Goal: Task Accomplishment & Management: Complete application form

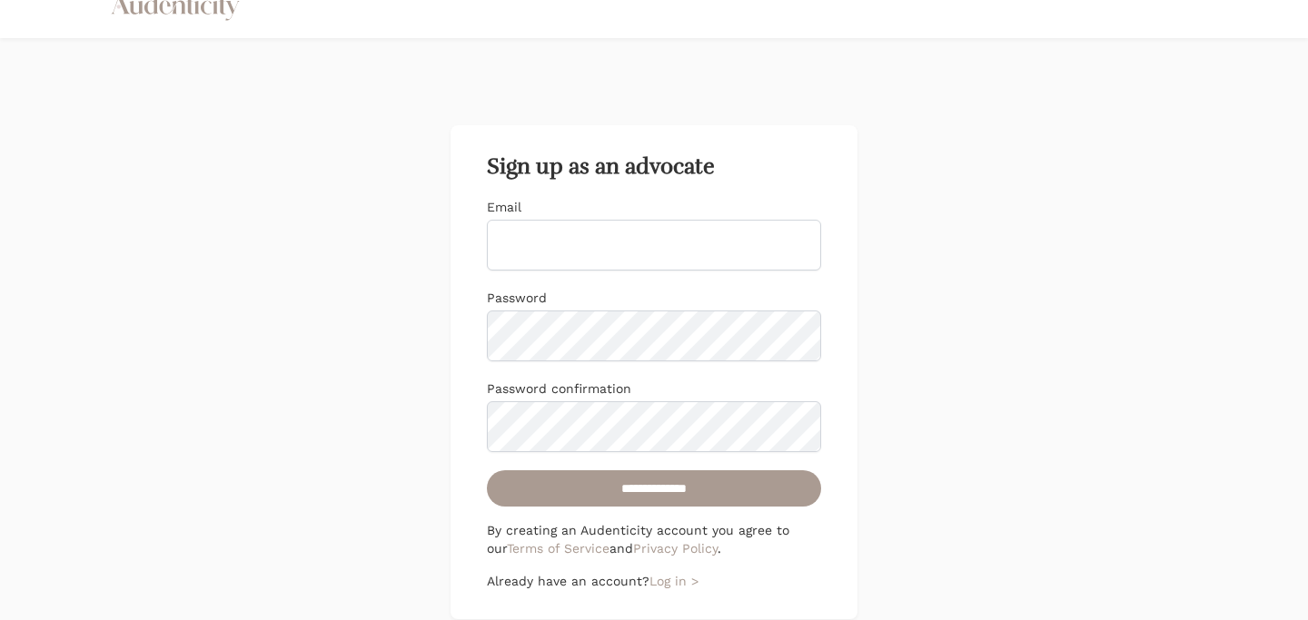
scroll to position [40, 0]
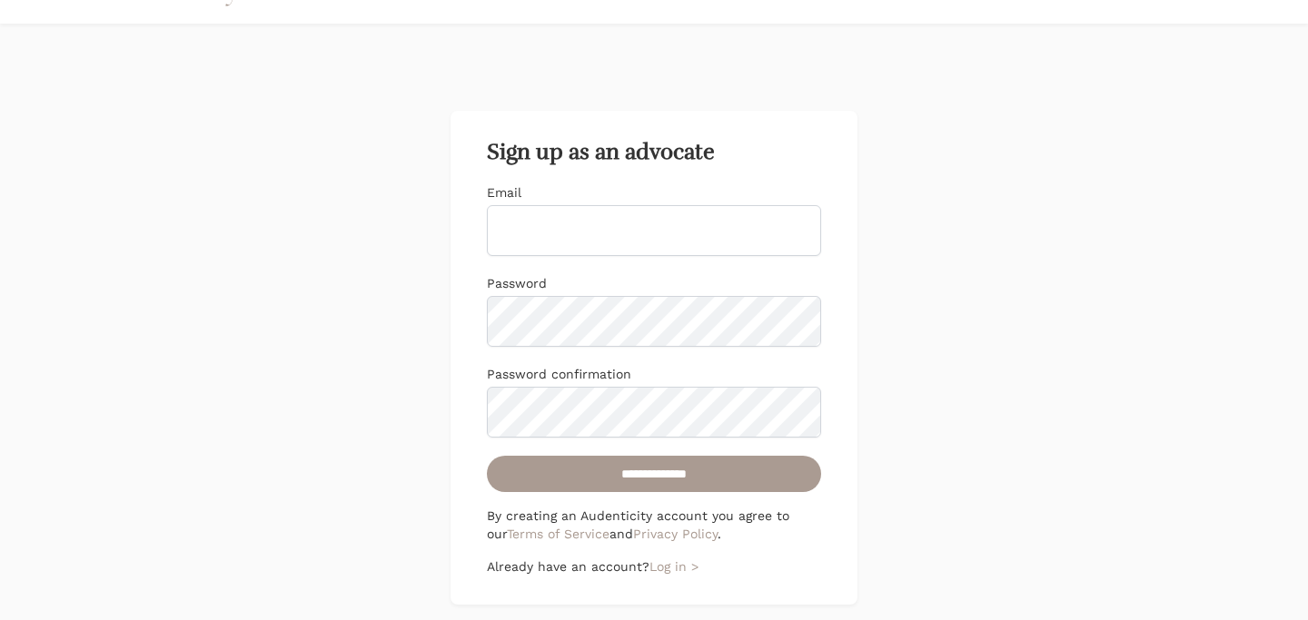
click at [581, 234] on input "Email" at bounding box center [654, 230] width 334 height 51
type input "**********"
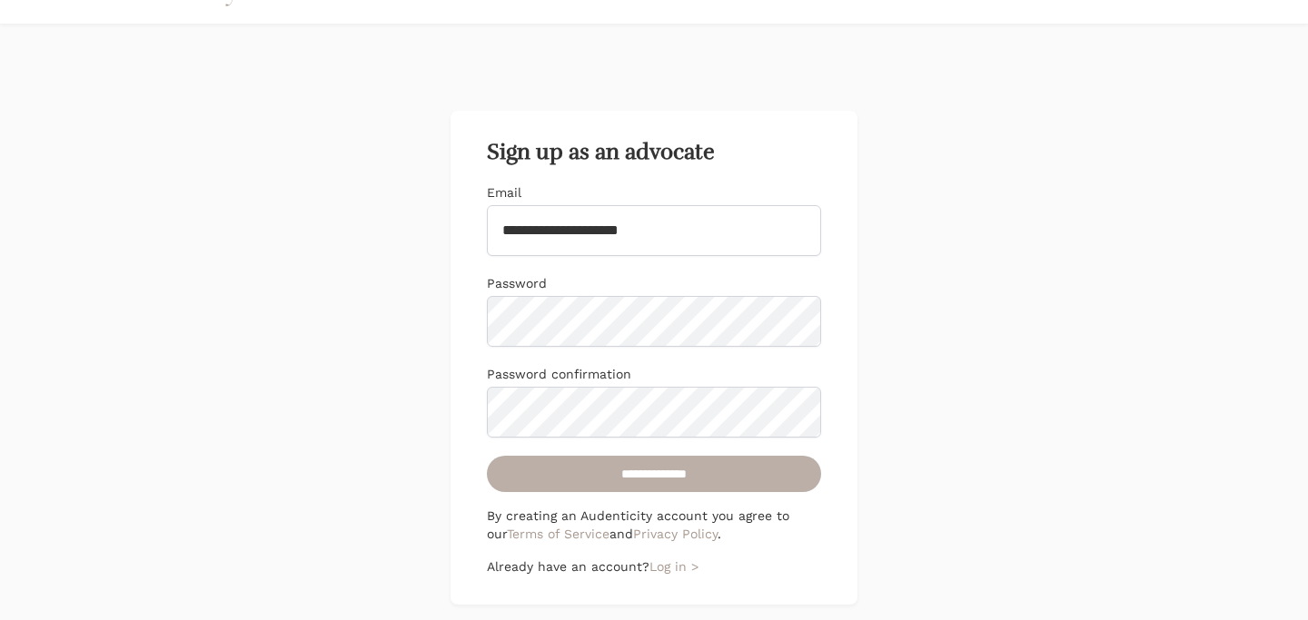
click at [675, 479] on input "**********" at bounding box center [654, 474] width 334 height 36
